Goal: Download file/media

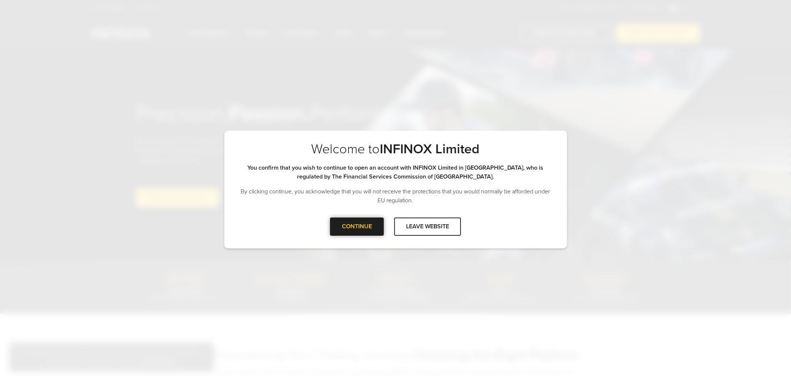
click at [361, 227] on div "CONTINUE" at bounding box center [357, 226] width 54 height 18
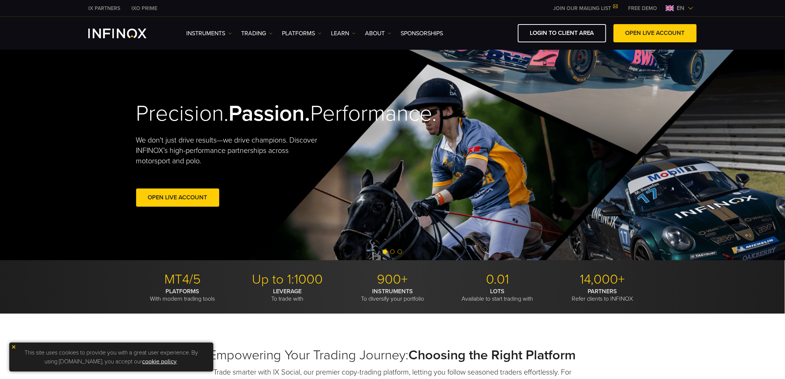
click at [692, 6] on img at bounding box center [691, 8] width 6 height 6
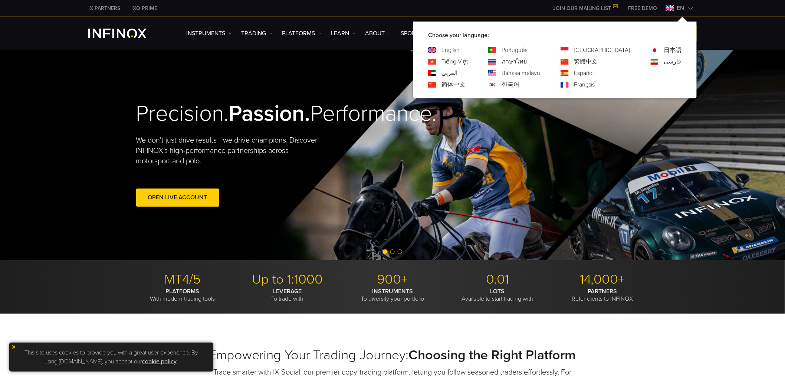
click at [595, 85] on link "Français" at bounding box center [584, 84] width 21 height 9
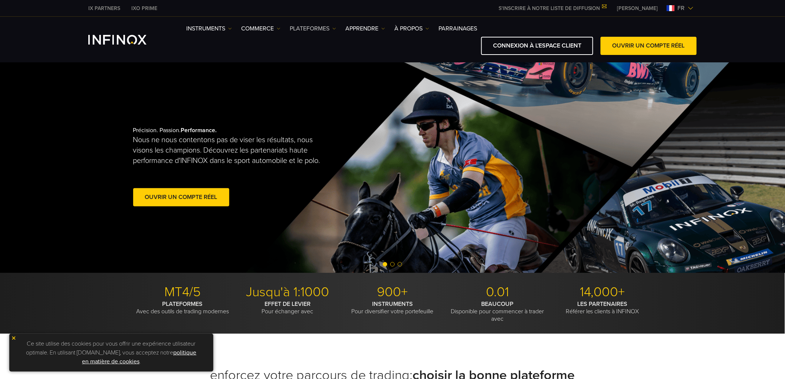
click at [320, 26] on link "PLATEFORMES" at bounding box center [313, 28] width 46 height 9
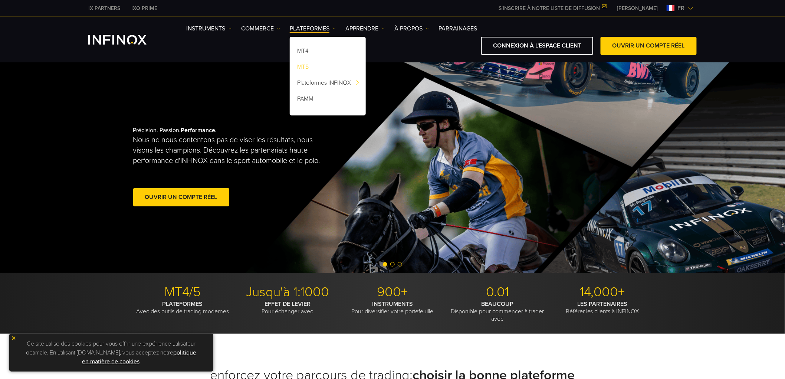
click at [307, 65] on link "MT5" at bounding box center [328, 68] width 76 height 16
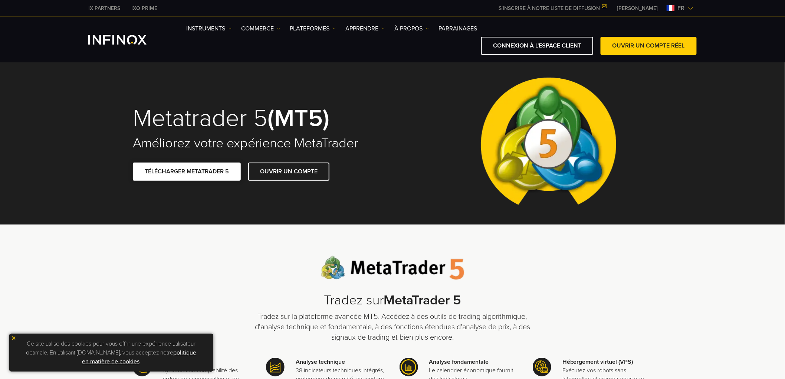
click at [185, 169] on link "TÉLÉCHARGER METATRADER 5" at bounding box center [187, 171] width 108 height 18
